Goal: Information Seeking & Learning: Learn about a topic

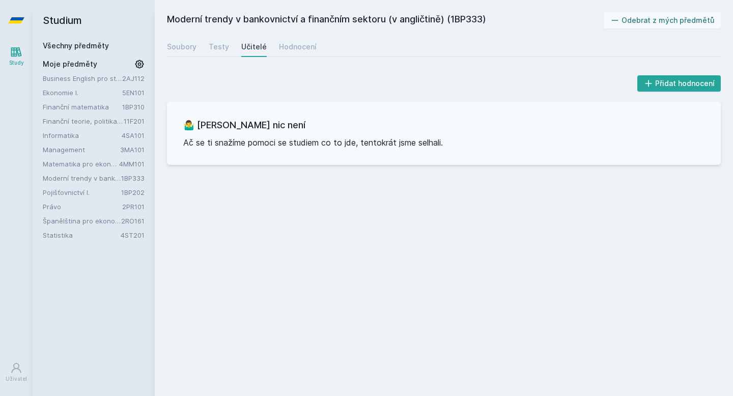
click at [84, 46] on link "Všechny předměty" at bounding box center [76, 45] width 66 height 9
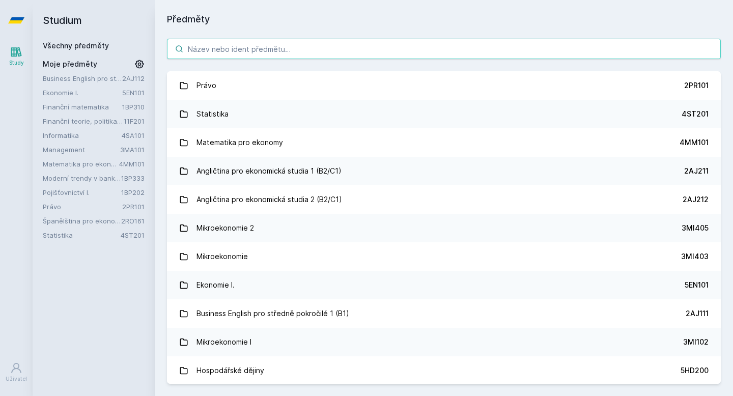
click at [217, 46] on input "search" at bounding box center [444, 49] width 554 height 20
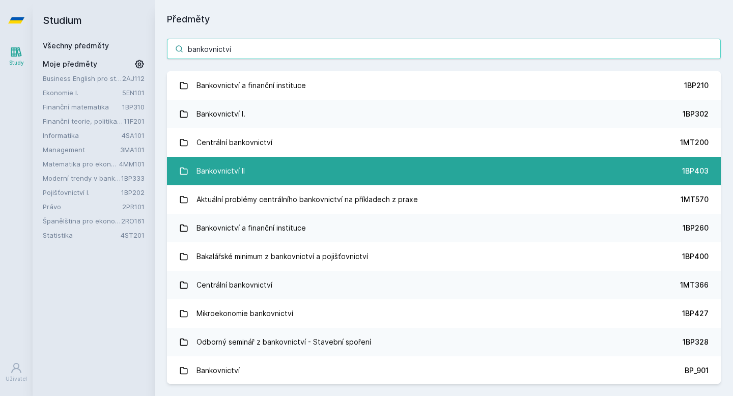
type input "bankovnictví"
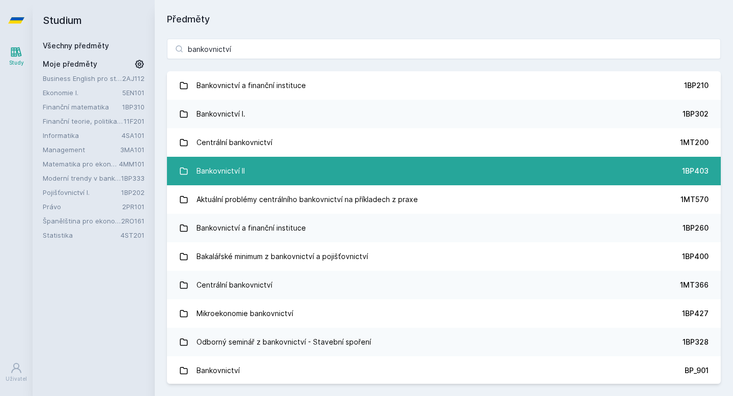
click at [234, 164] on div "Bankovnictví II" at bounding box center [220, 171] width 48 height 20
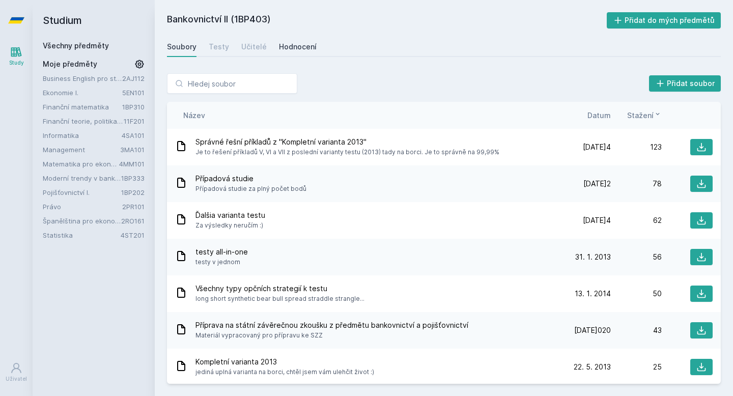
click at [288, 49] on div "Hodnocení" at bounding box center [298, 47] width 38 height 10
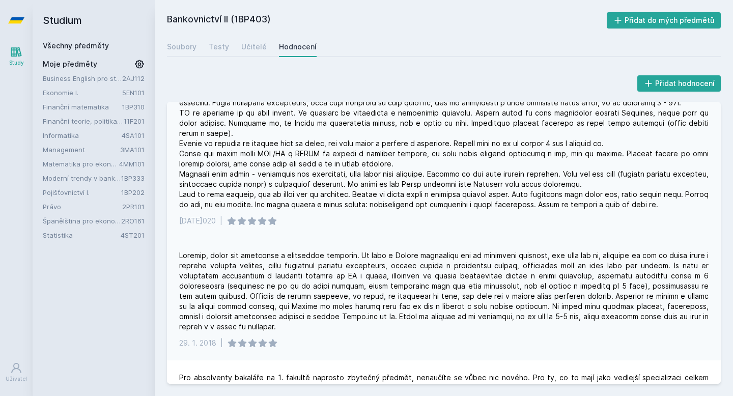
scroll to position [344, 0]
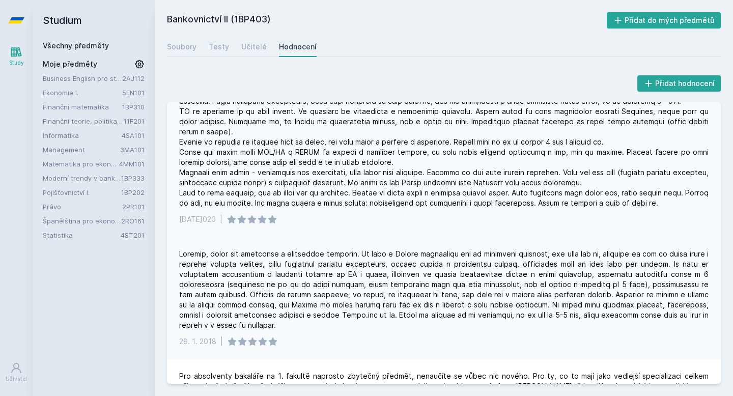
click at [284, 249] on div at bounding box center [443, 289] width 529 height 81
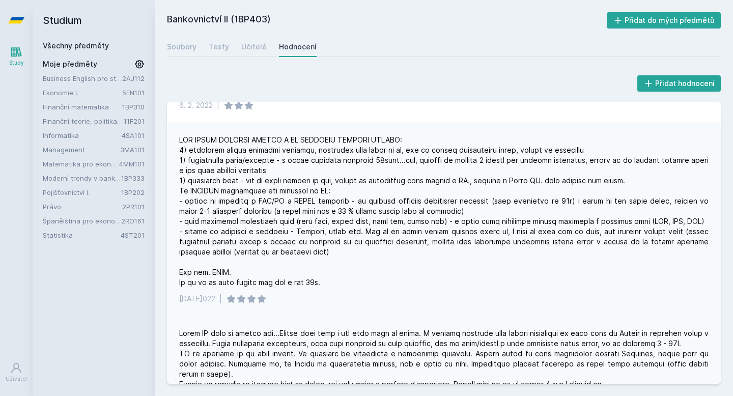
scroll to position [0, 0]
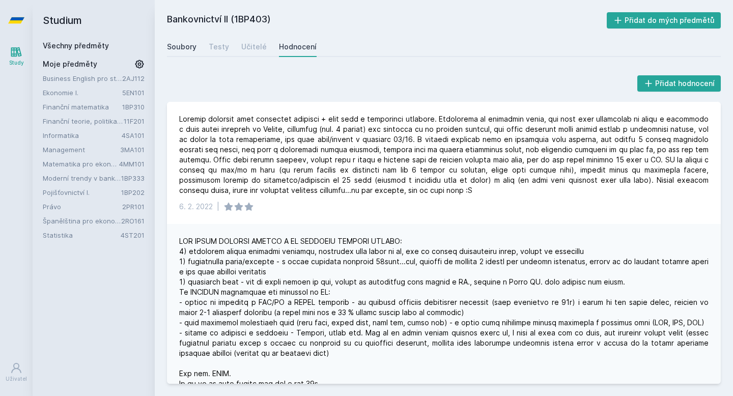
click at [189, 50] on div "Soubory" at bounding box center [182, 47] width 30 height 10
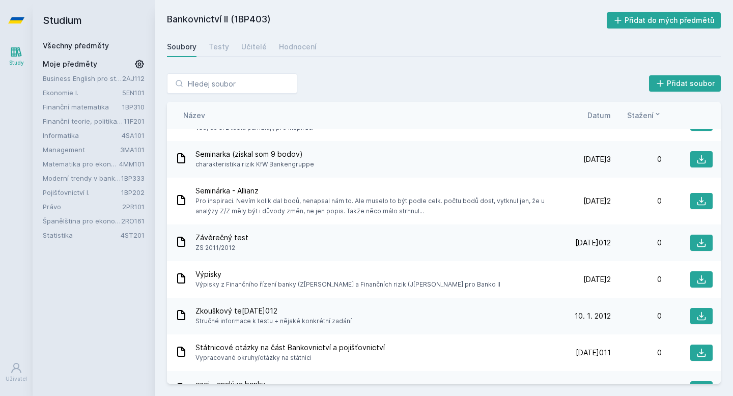
scroll to position [708, 0]
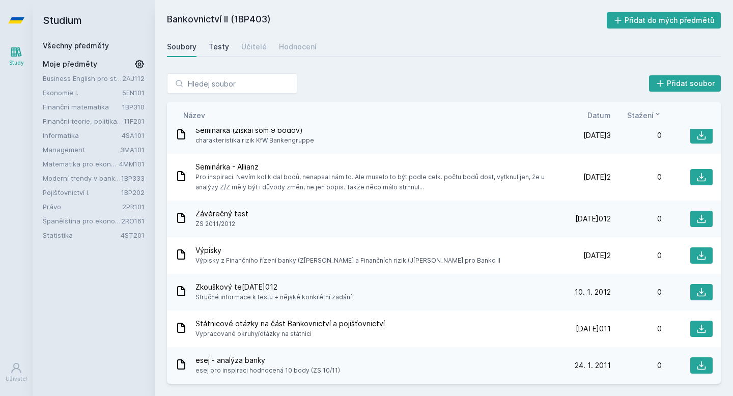
click at [211, 50] on div "Testy" at bounding box center [219, 47] width 20 height 10
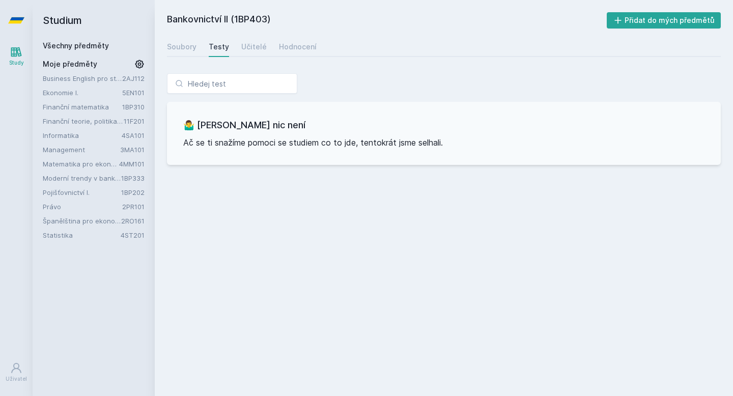
click at [230, 45] on div "Soubory Testy Učitelé Hodnocení" at bounding box center [444, 47] width 554 height 20
click at [238, 46] on div "Soubory Testy Učitelé Hodnocení" at bounding box center [444, 47] width 554 height 20
click at [253, 48] on div "Učitelé" at bounding box center [253, 47] width 25 height 10
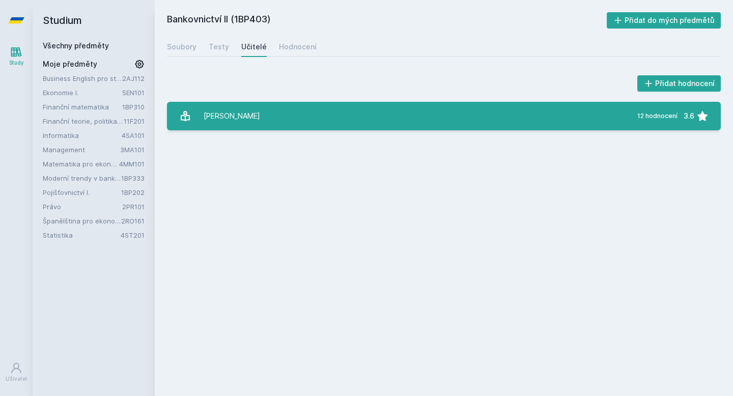
click at [245, 118] on link "[PERSON_NAME] 12 hodnocení 3.6" at bounding box center [444, 116] width 554 height 28
